Goal: Task Accomplishment & Management: Use online tool/utility

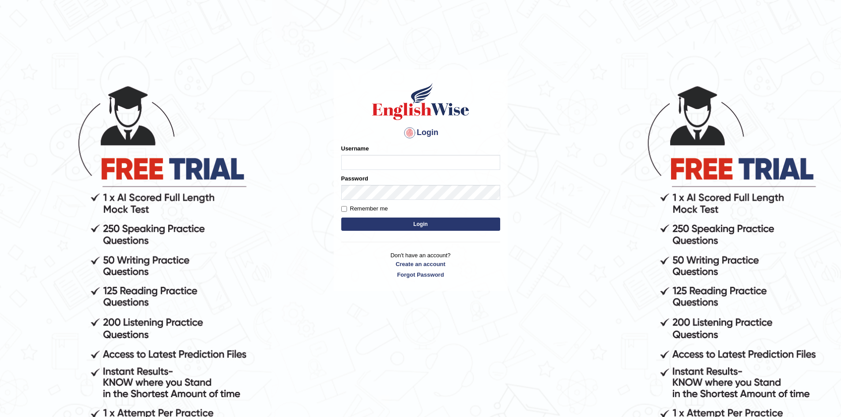
type input "sprajapati"
click at [424, 226] on button "Login" at bounding box center [420, 224] width 159 height 13
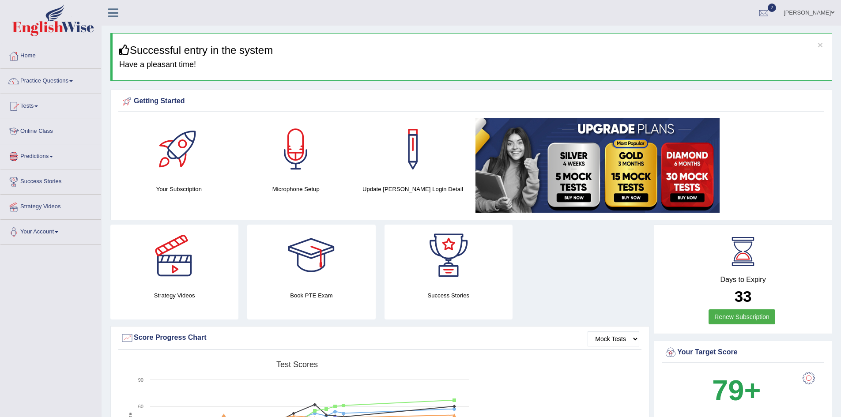
click at [39, 132] on link "Online Class" at bounding box center [50, 130] width 101 height 22
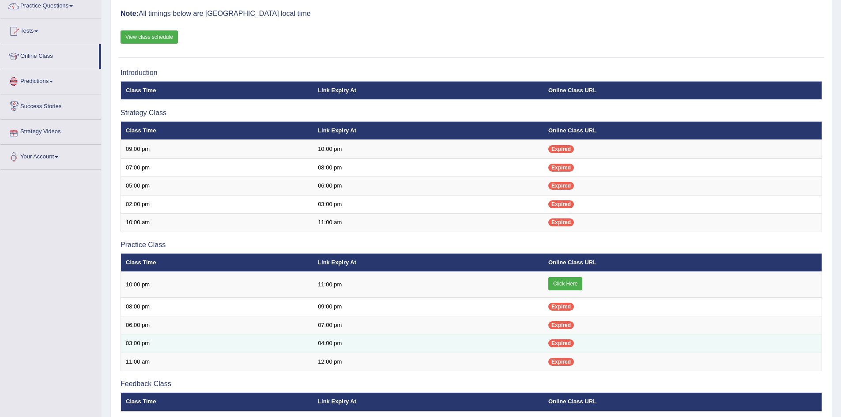
scroll to position [132, 0]
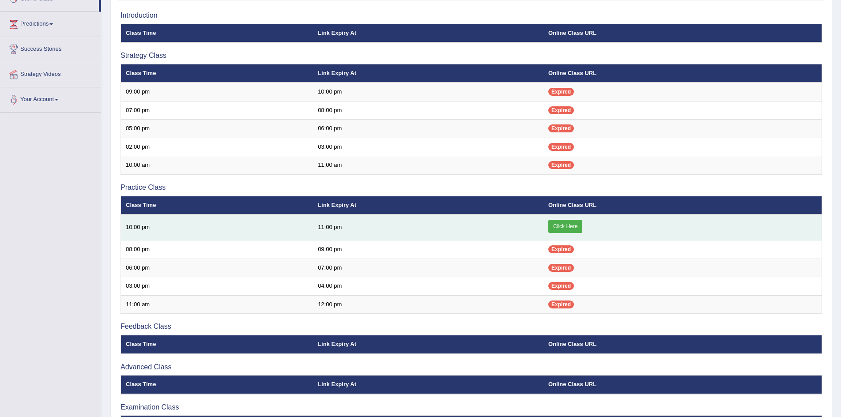
click at [572, 228] on link "Click Here" at bounding box center [565, 226] width 34 height 13
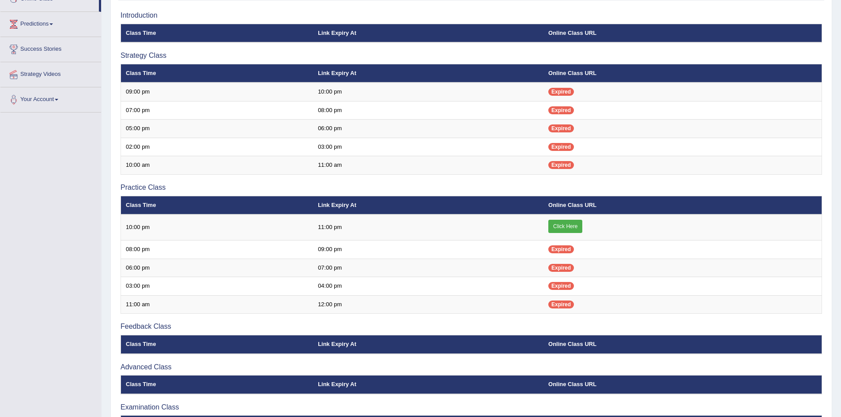
scroll to position [132, 0]
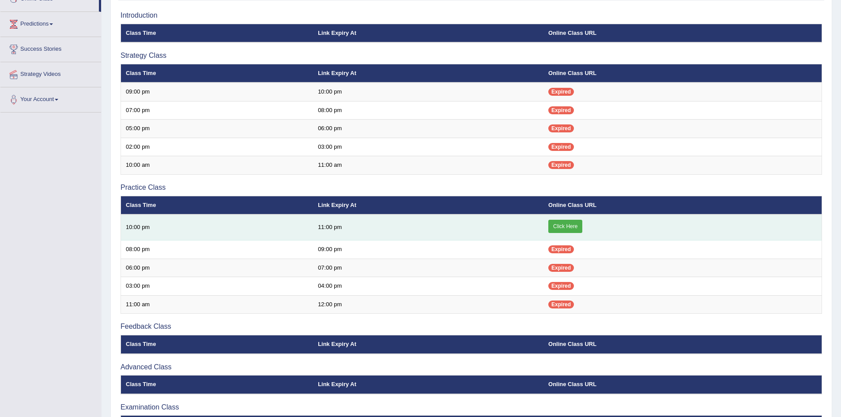
click at [568, 227] on link "Click Here" at bounding box center [565, 226] width 34 height 13
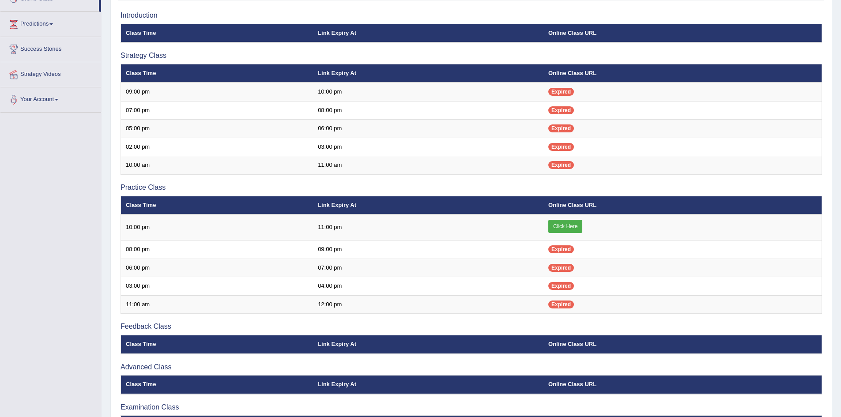
click at [572, 229] on link "Click Here" at bounding box center [565, 226] width 34 height 13
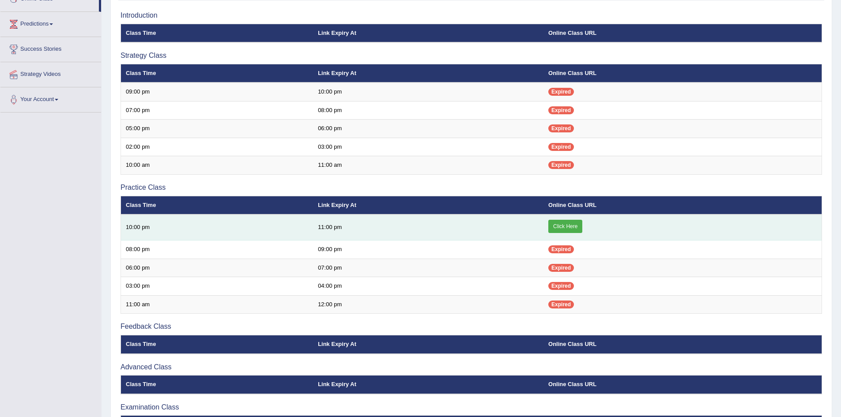
click at [566, 229] on link "Click Here" at bounding box center [565, 226] width 34 height 13
